Goal: Task Accomplishment & Management: Complete application form

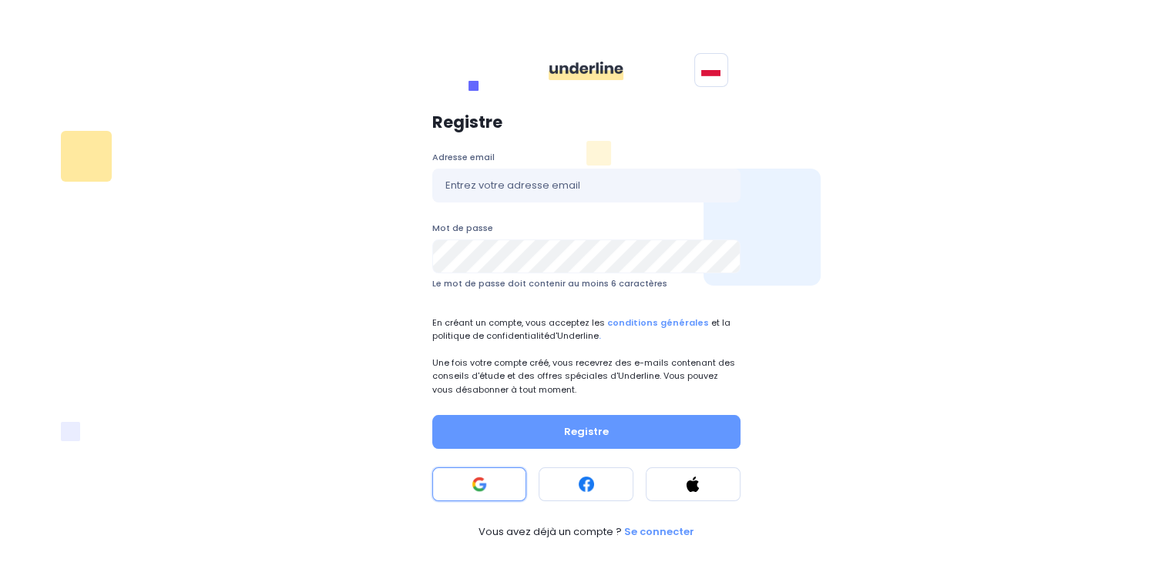
click at [496, 475] on button at bounding box center [479, 485] width 95 height 34
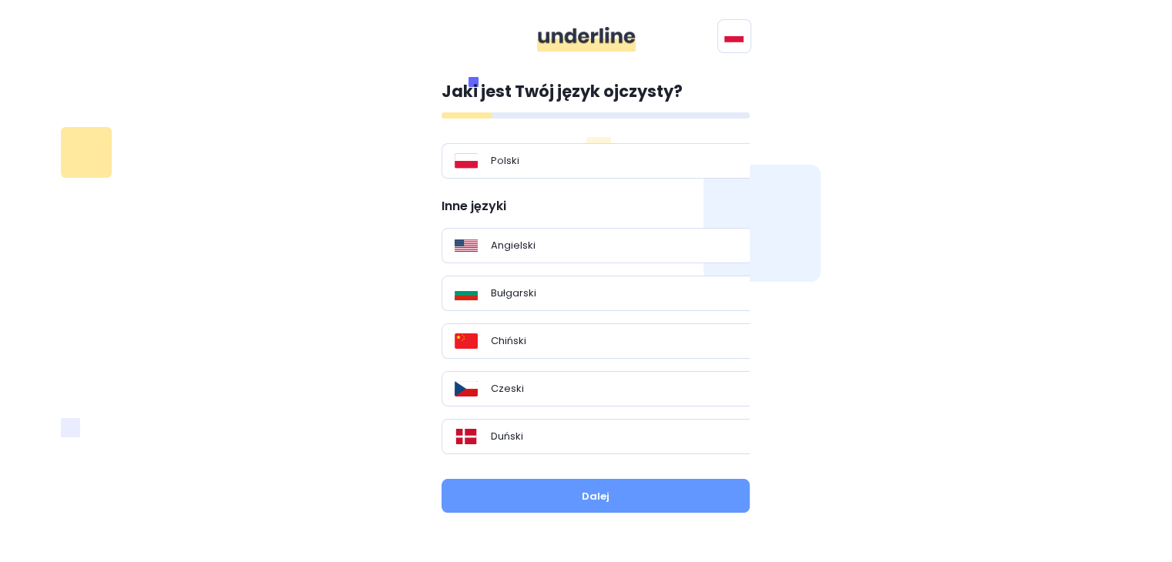
click at [949, 129] on div "Jaki jest Twój język ojczysty? Polski Inne języki Angielski Bułgarski Chiński C…" at bounding box center [586, 298] width 1054 height 475
click at [496, 250] on p "Angielski" at bounding box center [513, 245] width 45 height 15
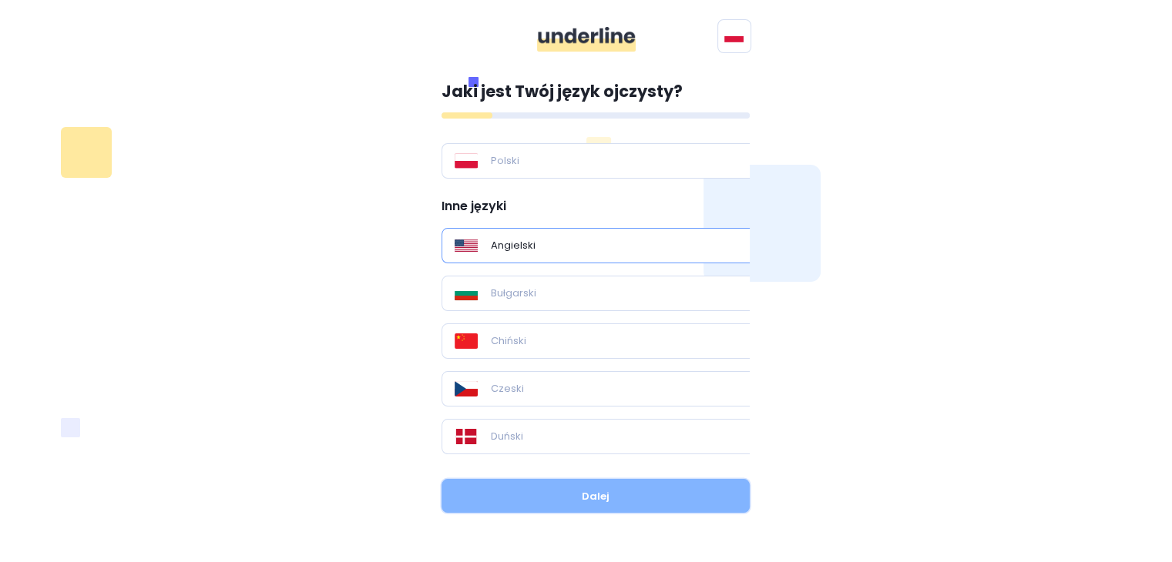
click at [555, 485] on button "Dalej" at bounding box center [595, 496] width 308 height 34
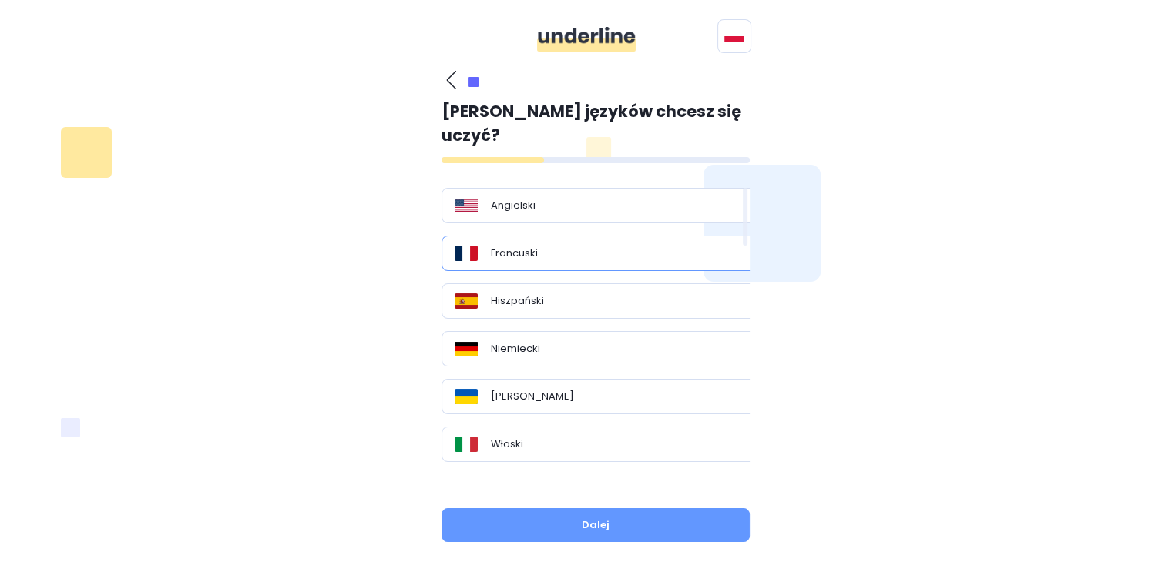
click at [522, 246] on p "Francuski" at bounding box center [514, 253] width 47 height 15
click at [562, 189] on div "Angielski" at bounding box center [601, 205] width 320 height 35
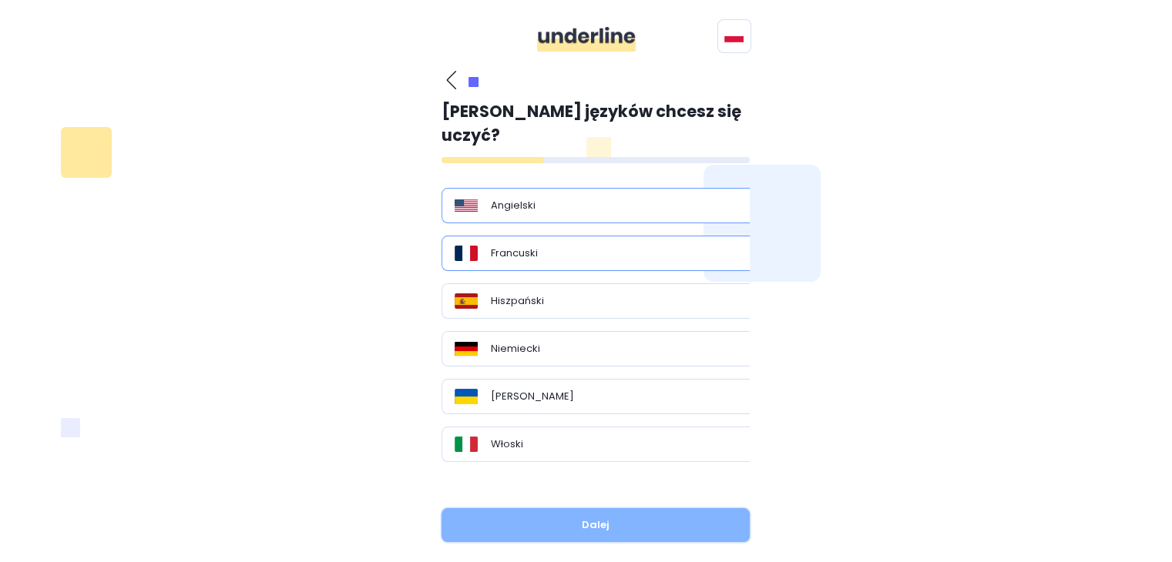
click at [610, 508] on button "Dalej" at bounding box center [595, 525] width 308 height 34
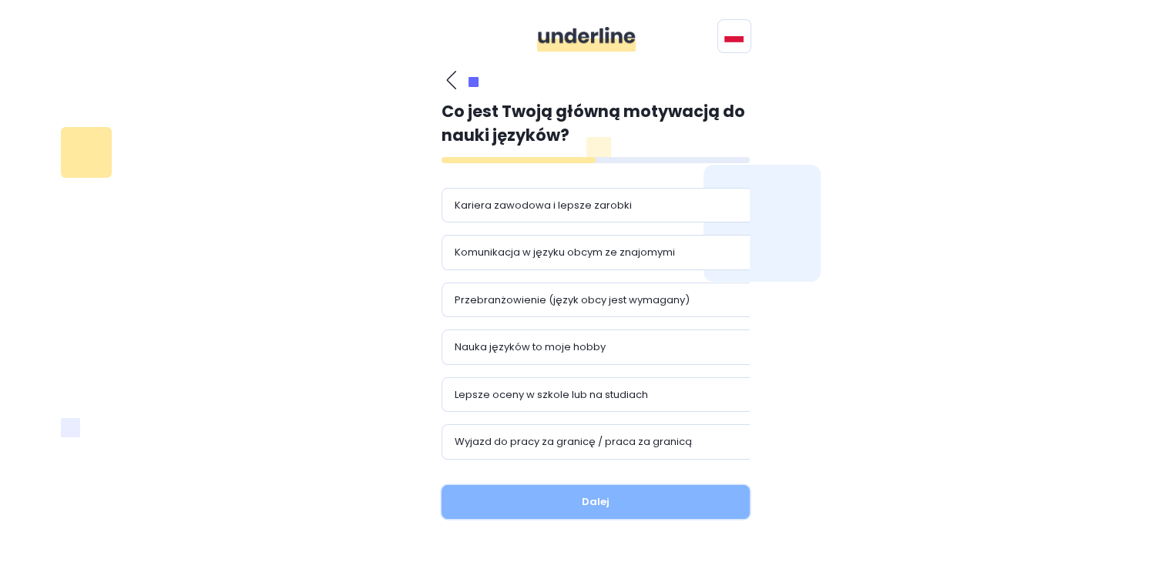
click at [561, 510] on button "Dalej" at bounding box center [595, 502] width 308 height 34
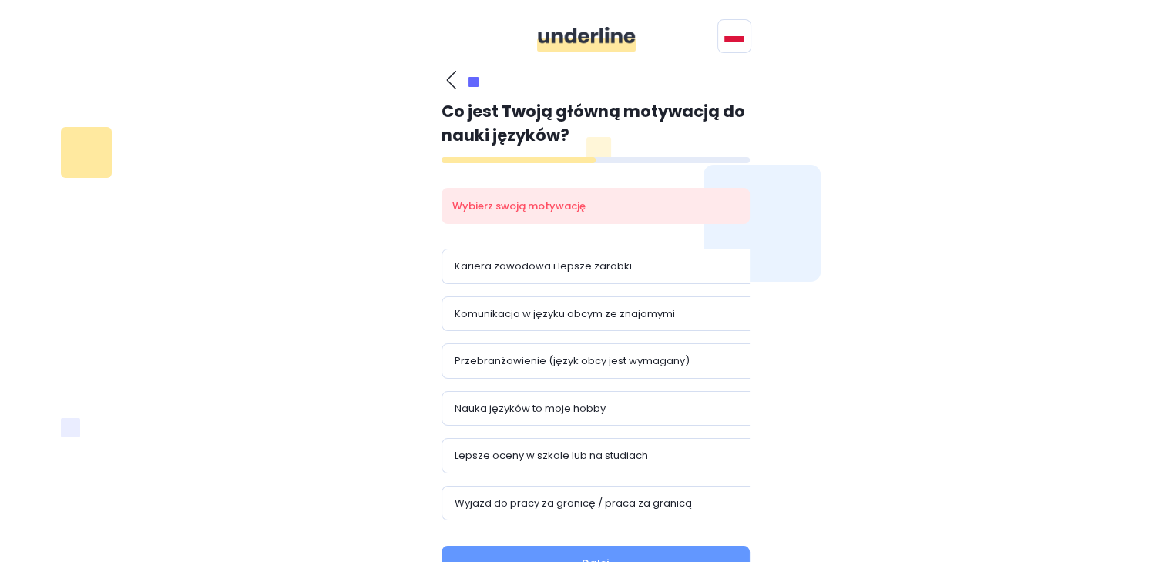
click at [1038, 179] on div "Jaki jest Twój język ojczysty? Polski Inne języki Angielski Bułgarski Chiński C…" at bounding box center [586, 332] width 1054 height 542
click at [609, 316] on p "Komunikacja w języku obcym ze znajomymi" at bounding box center [565, 314] width 220 height 15
click at [614, 316] on p "Komunikacja w języku obcym ze znajomymi" at bounding box center [565, 314] width 220 height 15
click at [606, 549] on button "Dalej" at bounding box center [595, 563] width 308 height 34
click at [585, 273] on div "Kariera zawodowa i lepsze zarobki" at bounding box center [601, 266] width 320 height 35
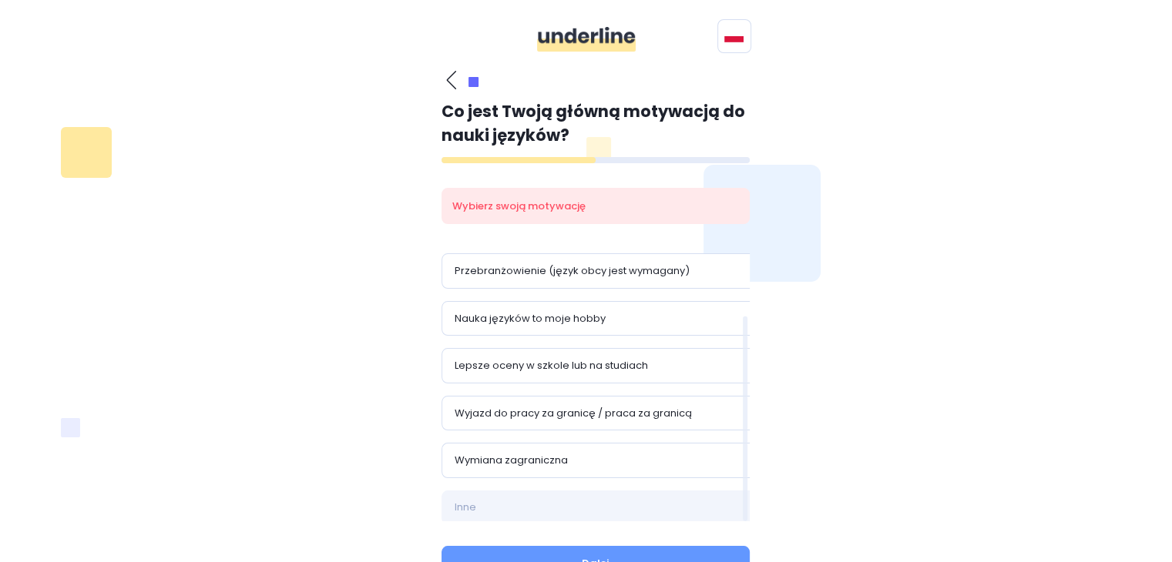
scroll to position [71, 0]
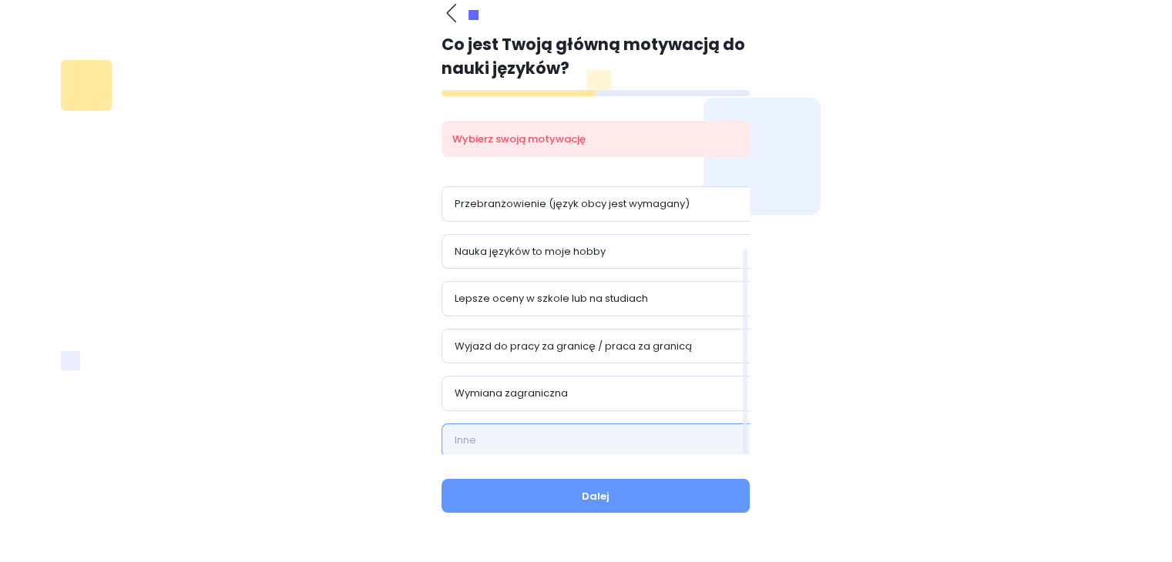
click at [552, 441] on input "text" at bounding box center [601, 441] width 320 height 34
click at [502, 294] on p "Lepsze oceny w szkole lub na studiach" at bounding box center [551, 298] width 193 height 15
click at [549, 454] on input "text" at bounding box center [601, 441] width 320 height 34
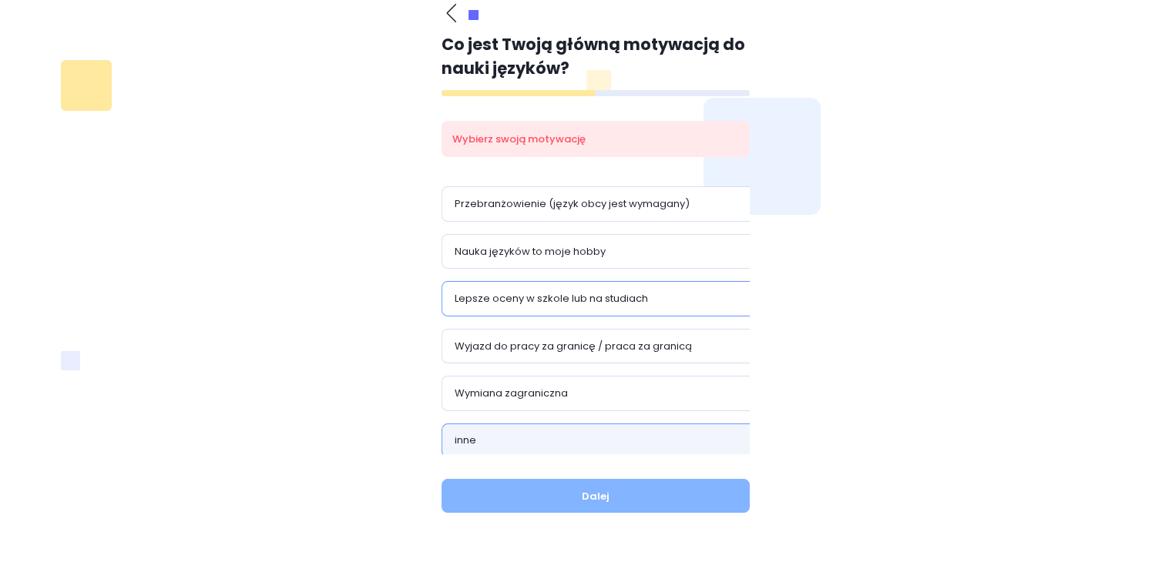
type input "inne"
click at [582, 508] on button "Dalej" at bounding box center [595, 496] width 308 height 34
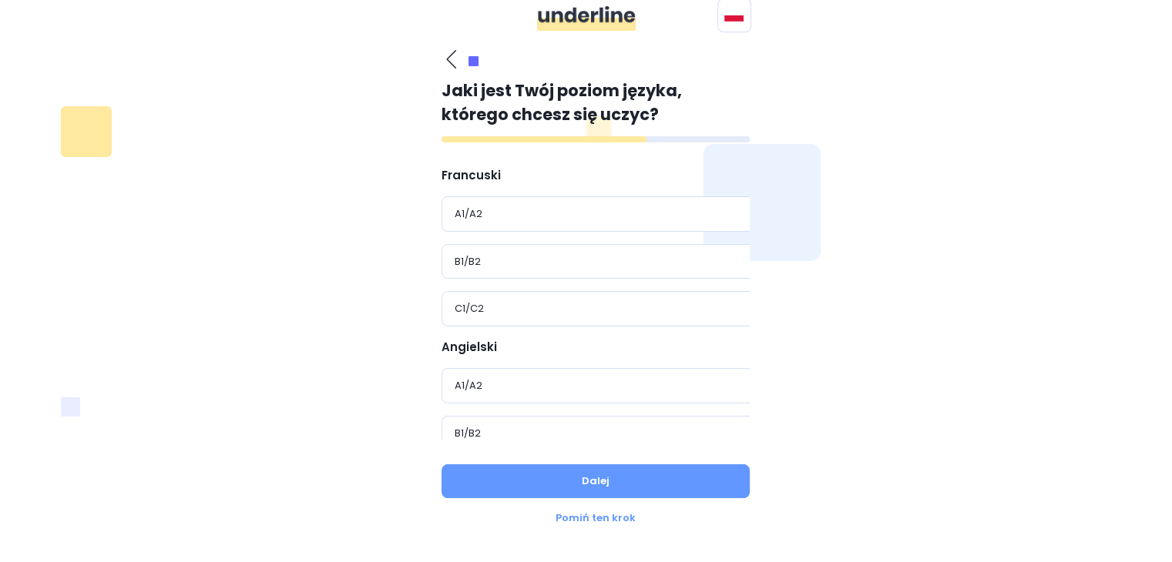
scroll to position [25, 0]
click at [503, 306] on div "C1/C2" at bounding box center [601, 308] width 293 height 15
click at [504, 370] on div "B1/B2" at bounding box center [601, 377] width 293 height 15
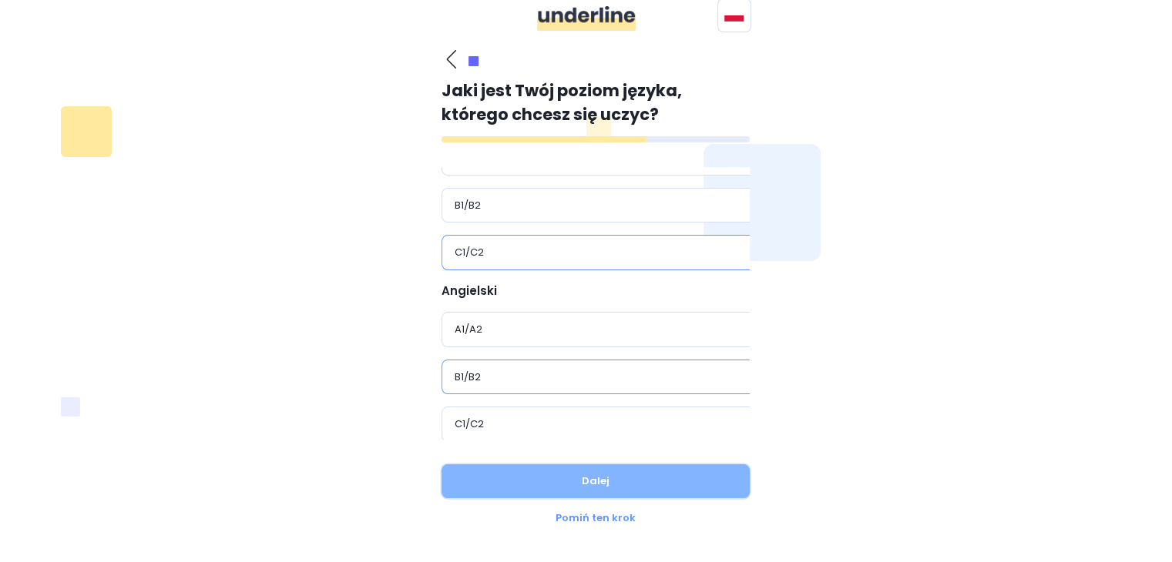
click at [588, 476] on button "Dalej" at bounding box center [595, 482] width 308 height 34
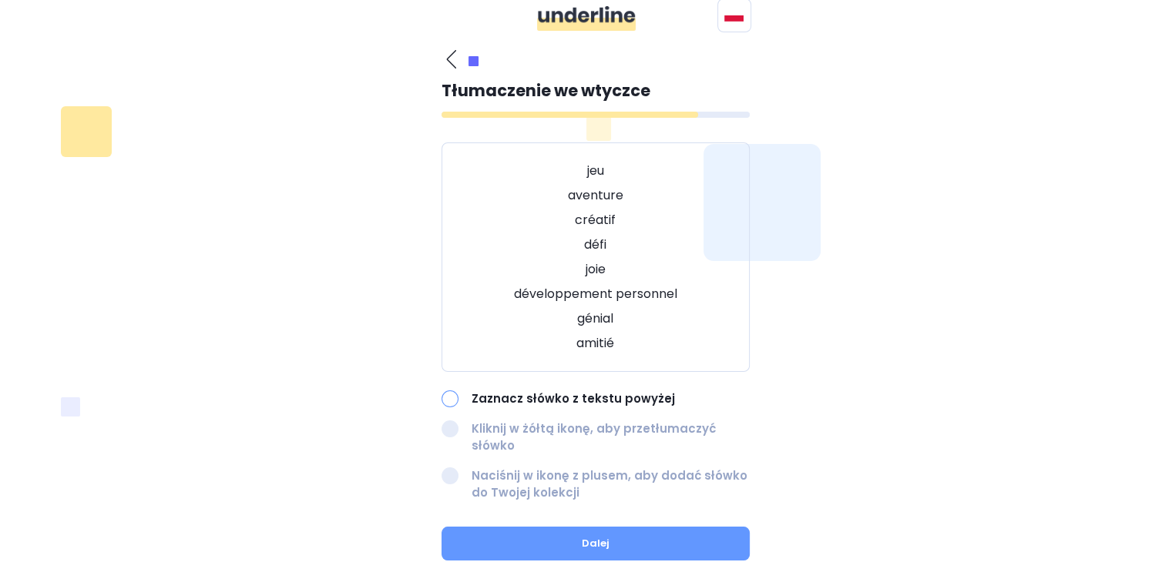
scroll to position [69, 0]
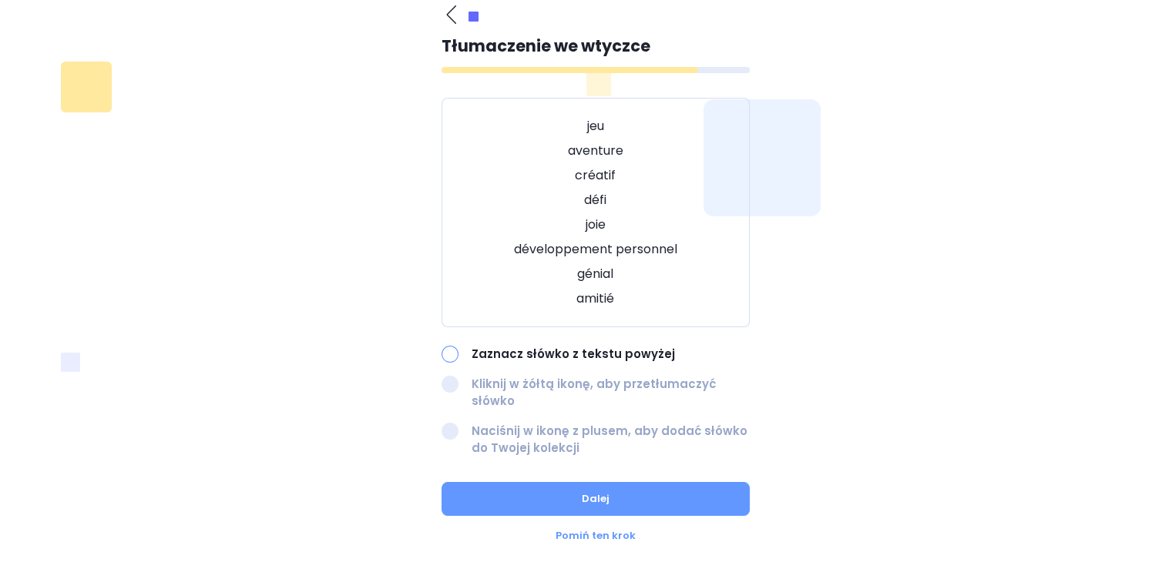
click at [443, 347] on div "Zaznacz słówko z tekstu powyżej" at bounding box center [595, 355] width 308 height 18
click at [447, 355] on div at bounding box center [449, 354] width 17 height 17
click at [454, 362] on div "Zaznacz słówko z tekstu powyżej" at bounding box center [595, 355] width 308 height 18
click at [453, 356] on div at bounding box center [449, 354] width 17 height 17
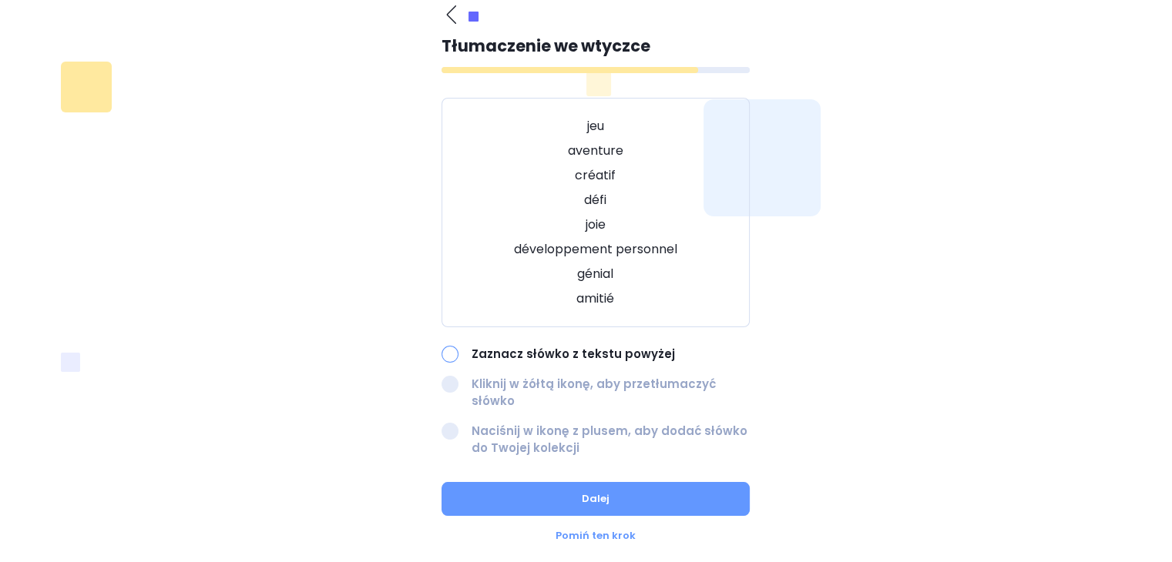
click at [453, 356] on div at bounding box center [449, 354] width 17 height 17
click at [505, 365] on div "Zaznacz słówko z tekstu powyżej Kliknij w żółtą ikonę, aby przetłumaczyć słówko…" at bounding box center [595, 402] width 308 height 112
click at [585, 253] on p "développement personnel" at bounding box center [596, 249] width 270 height 18
click at [589, 220] on p "joie" at bounding box center [596, 225] width 270 height 18
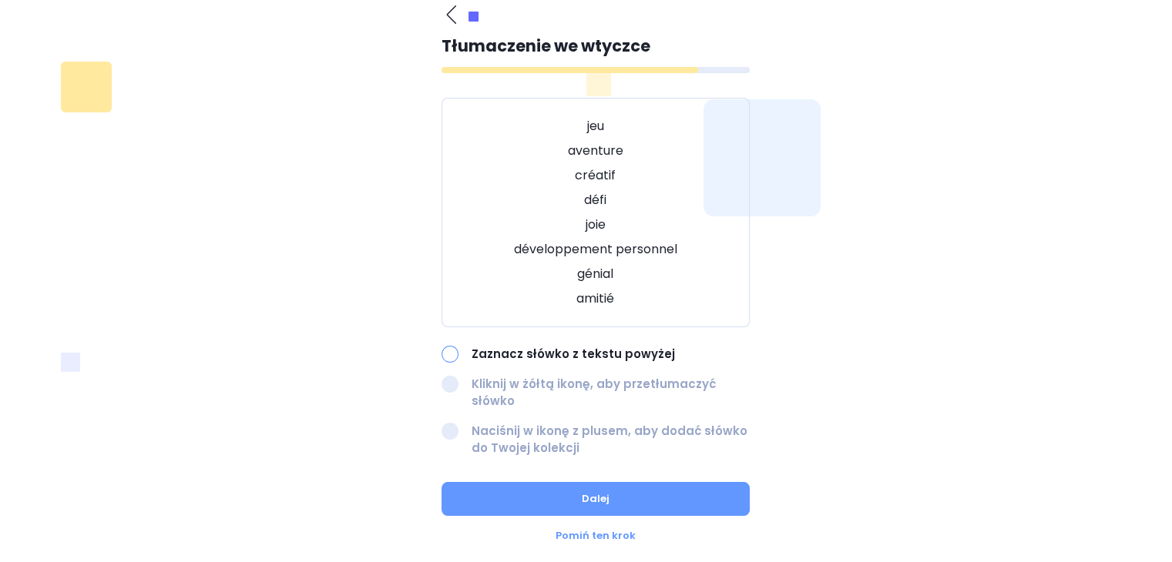
click at [591, 129] on p "jeu" at bounding box center [596, 126] width 270 height 18
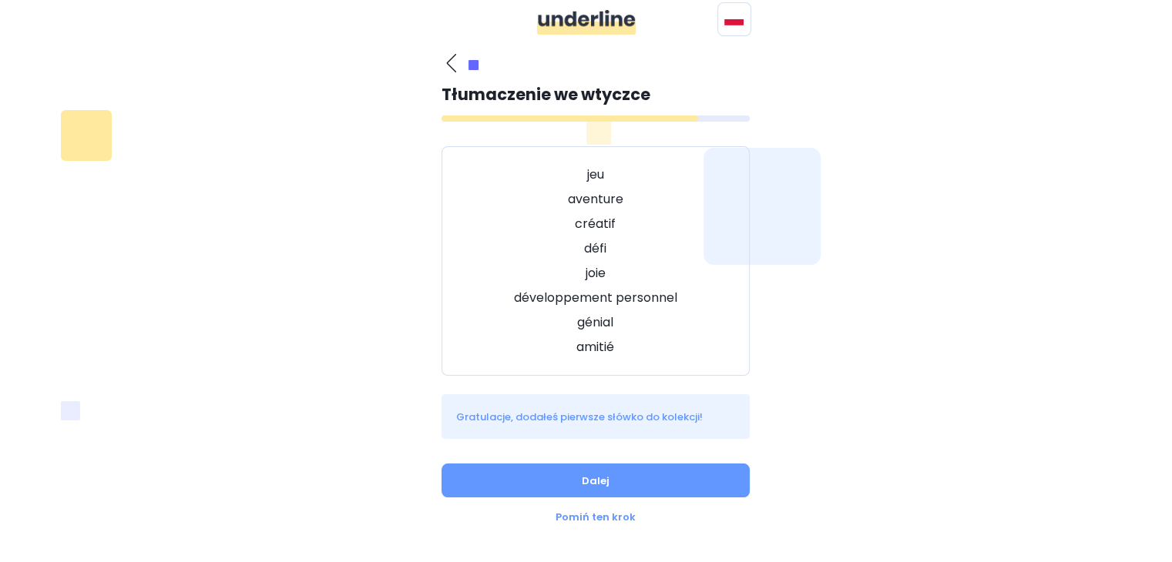
click at [786, 157] on div "Jaki jest Twój język ojczysty? Polski Inne języki Angielski Bułgarski Chiński C…" at bounding box center [586, 289] width 1054 height 491
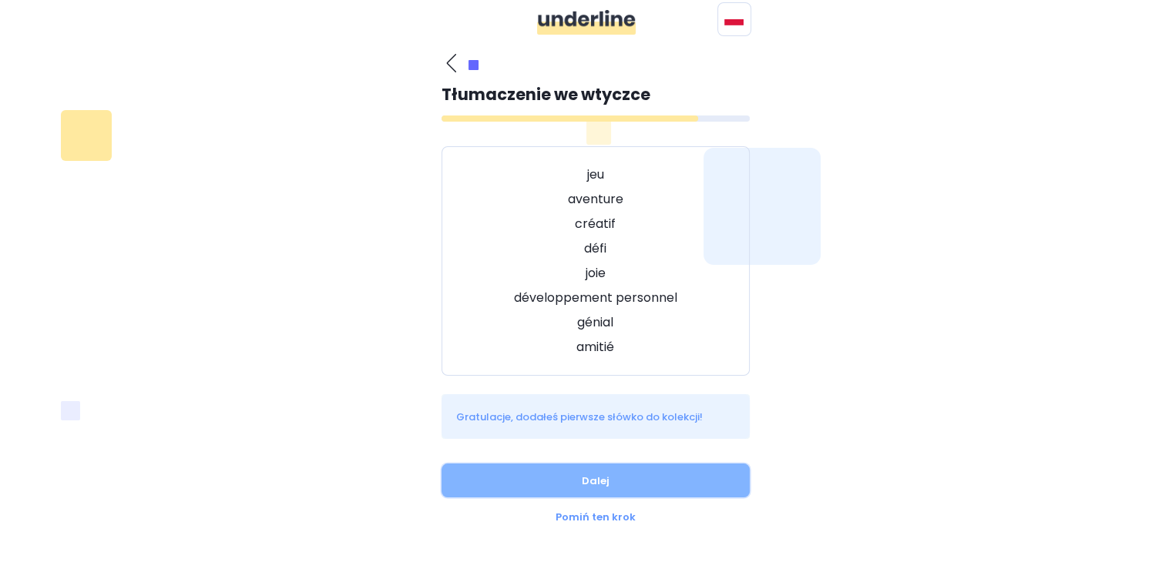
click at [576, 486] on button "Dalej" at bounding box center [595, 481] width 308 height 34
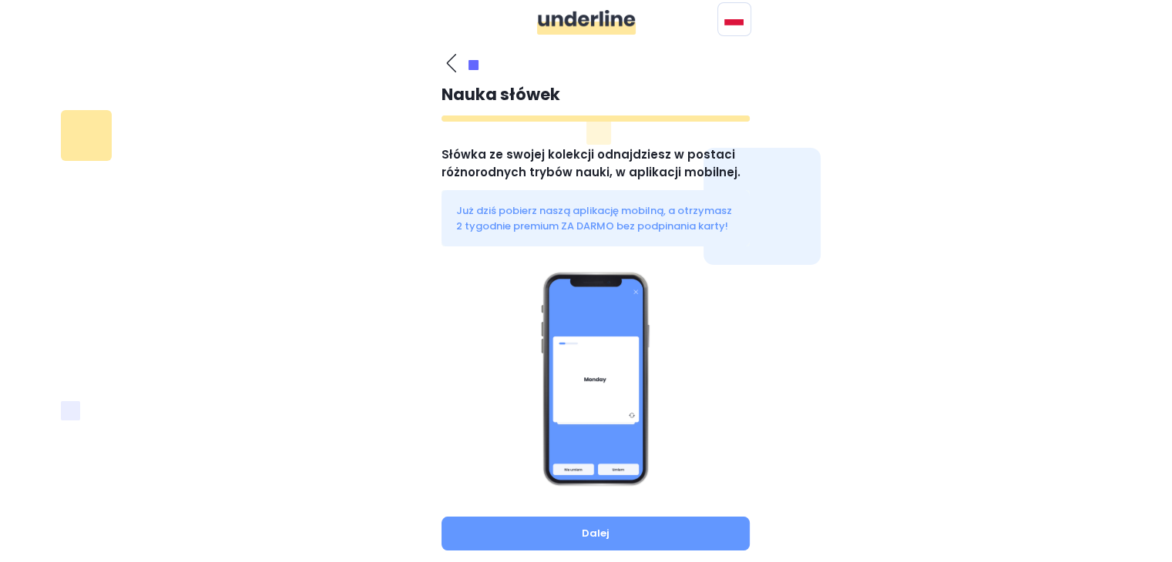
scroll to position [59, 0]
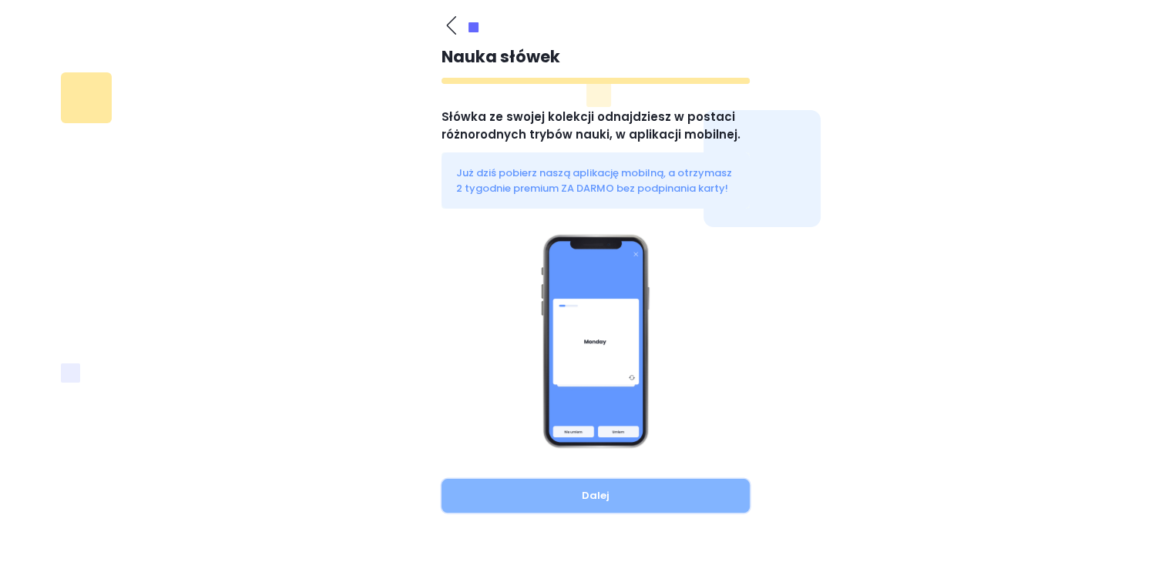
click at [585, 493] on button "Dalej" at bounding box center [595, 496] width 308 height 34
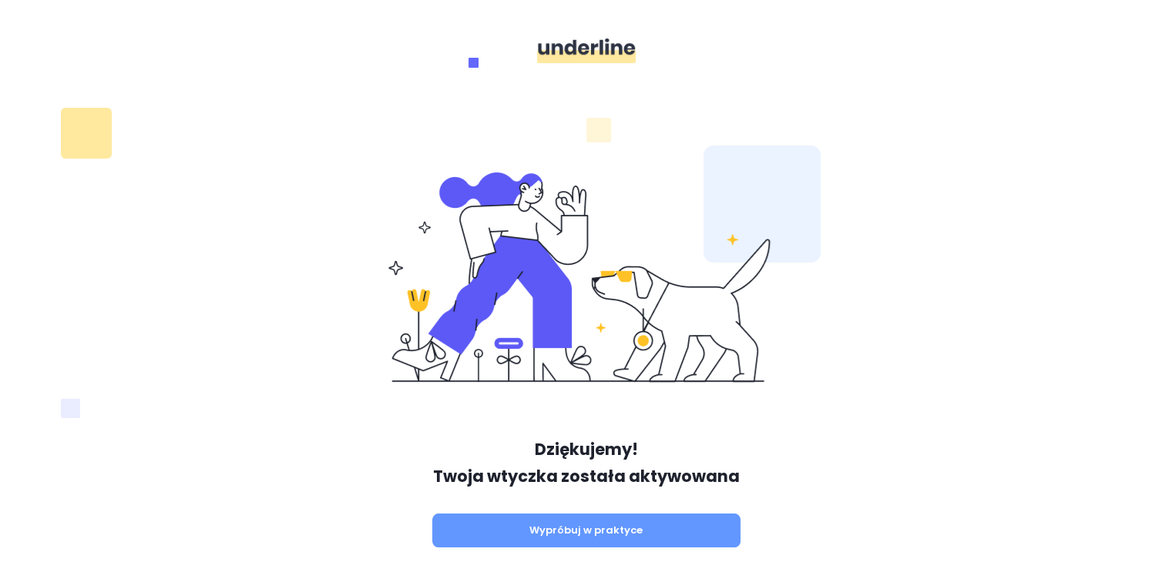
scroll to position [45, 0]
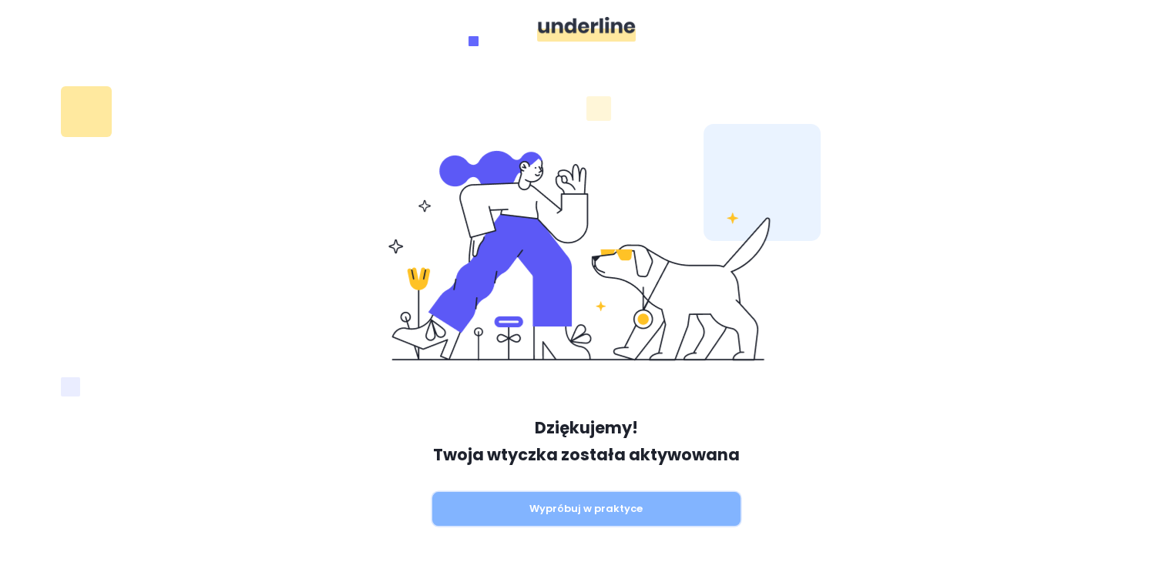
click at [594, 506] on button "Wypróbuj w praktyce" at bounding box center [586, 509] width 308 height 34
